Goal: Communication & Community: Participate in discussion

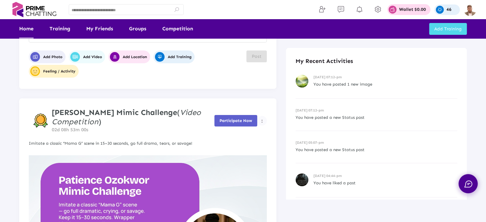
scroll to position [64, 0]
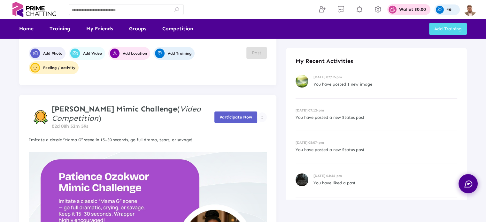
click at [243, 119] on span "Participate Now" at bounding box center [235, 117] width 33 height 5
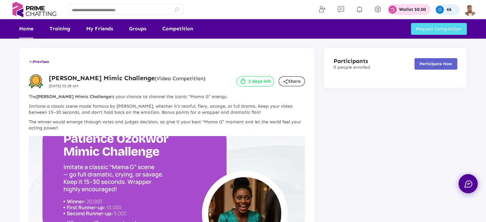
click at [31, 28] on link "Home" at bounding box center [26, 28] width 14 height 19
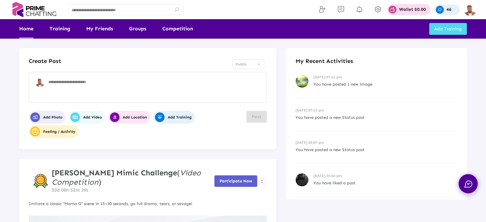
click at [239, 179] on span "Participate Now" at bounding box center [235, 180] width 33 height 5
